Goal: Transaction & Acquisition: Purchase product/service

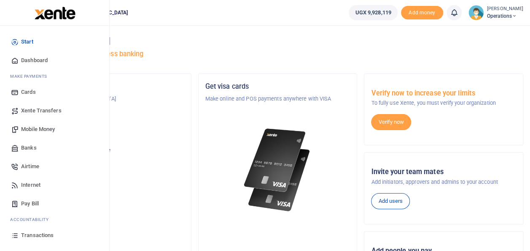
click at [31, 236] on span "Transactions" at bounding box center [37, 235] width 32 height 8
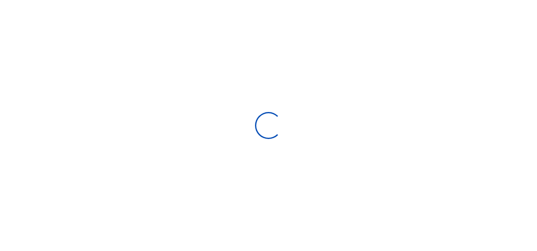
select select
type input "[DATE] - [DATE]"
select select
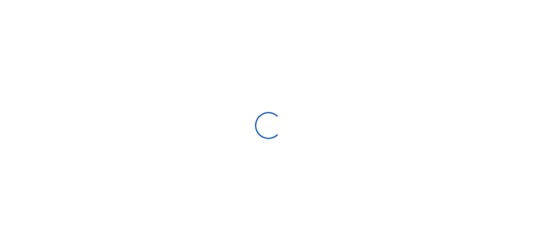
type input "09/03/2025 - 10/02/2025"
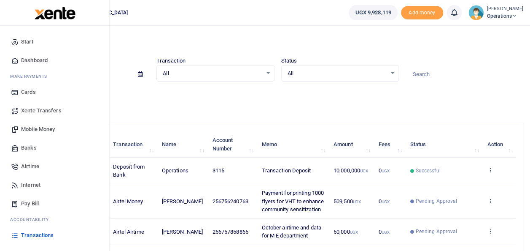
click at [38, 131] on span "Mobile Money" at bounding box center [38, 129] width 34 height 8
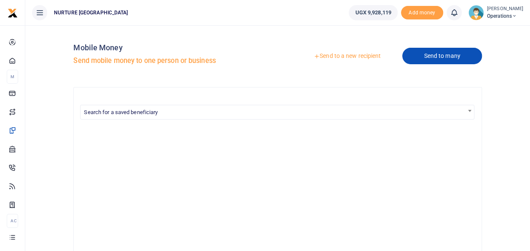
click at [422, 53] on link "Send to many" at bounding box center [441, 56] width 79 height 16
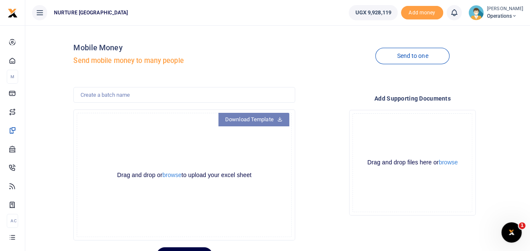
click at [276, 118] on link "Download Template" at bounding box center [254, 119] width 71 height 13
click at [255, 33] on div "Mobile Money Send mobile money to many people" at bounding box center [183, 56] width 221 height 48
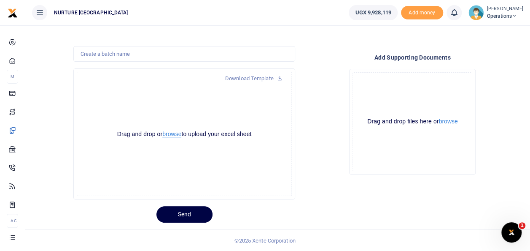
click at [173, 133] on button "browse" at bounding box center [171, 134] width 19 height 6
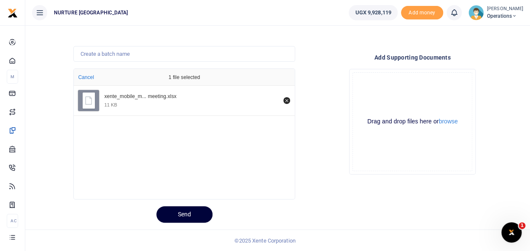
click at [185, 216] on button "Send" at bounding box center [185, 214] width 56 height 16
